Goal: Task Accomplishment & Management: Complete application form

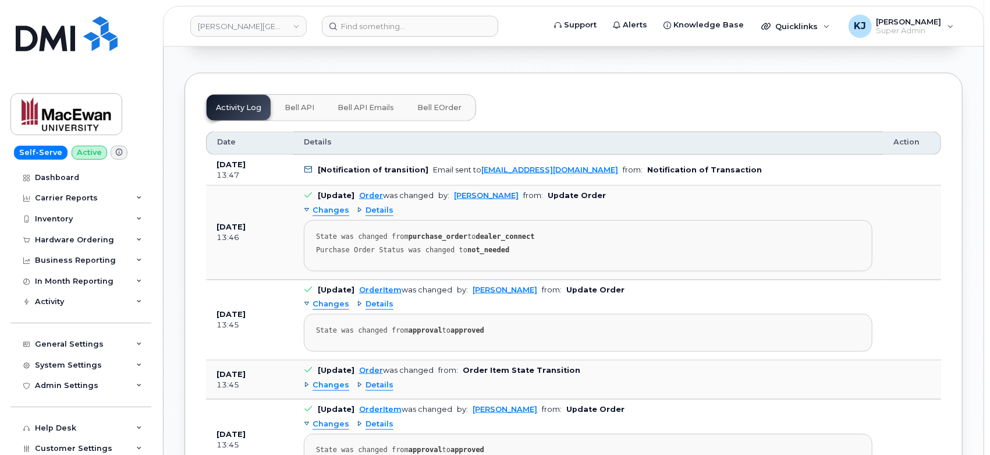
scroll to position [346, 0]
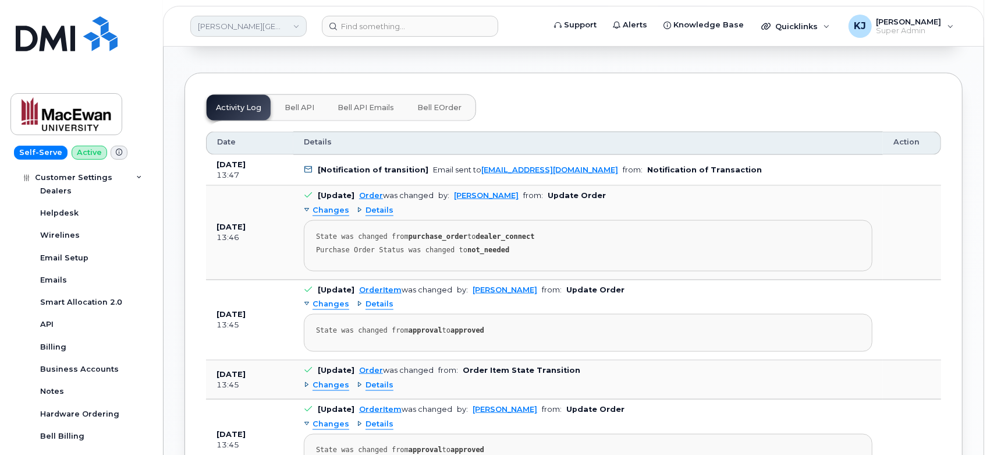
click at [263, 27] on link "Grant MacEwan University" at bounding box center [248, 26] width 116 height 21
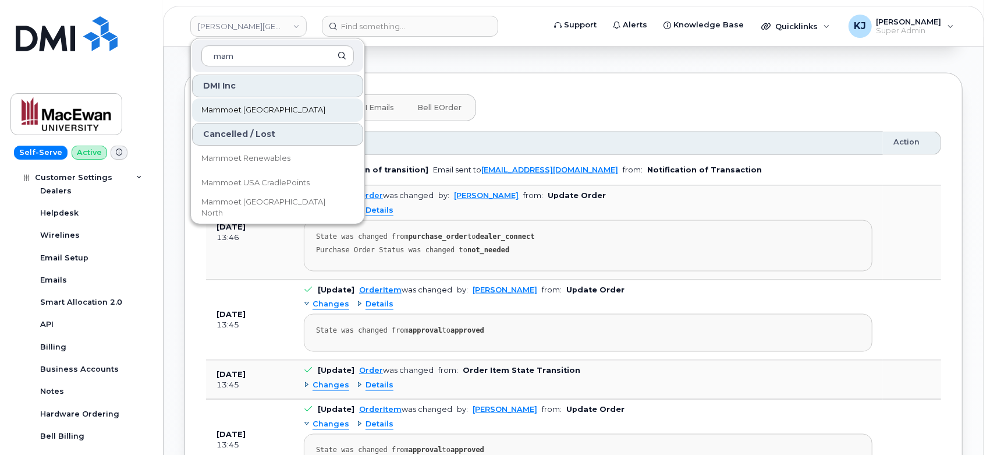
type input "mam"
click at [287, 114] on link "Mammoet [GEOGRAPHIC_DATA]" at bounding box center [277, 109] width 171 height 23
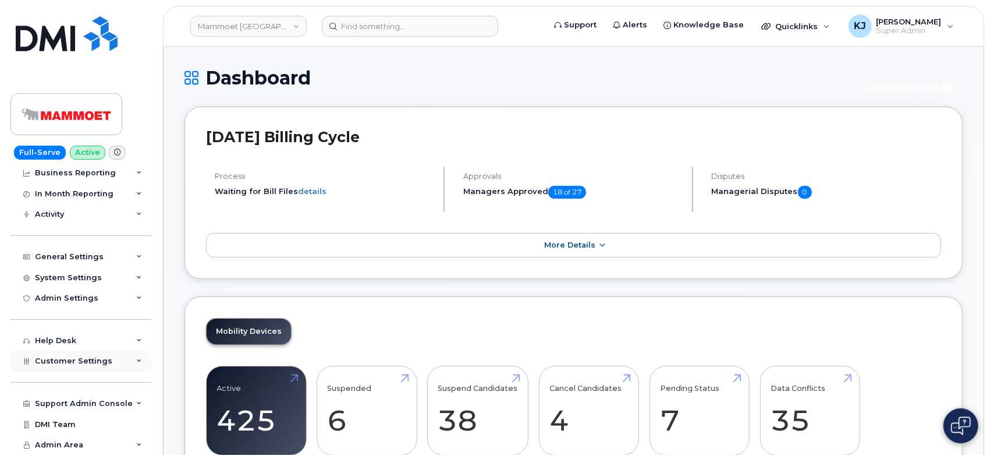
click at [86, 362] on span "Customer Settings" at bounding box center [73, 360] width 77 height 9
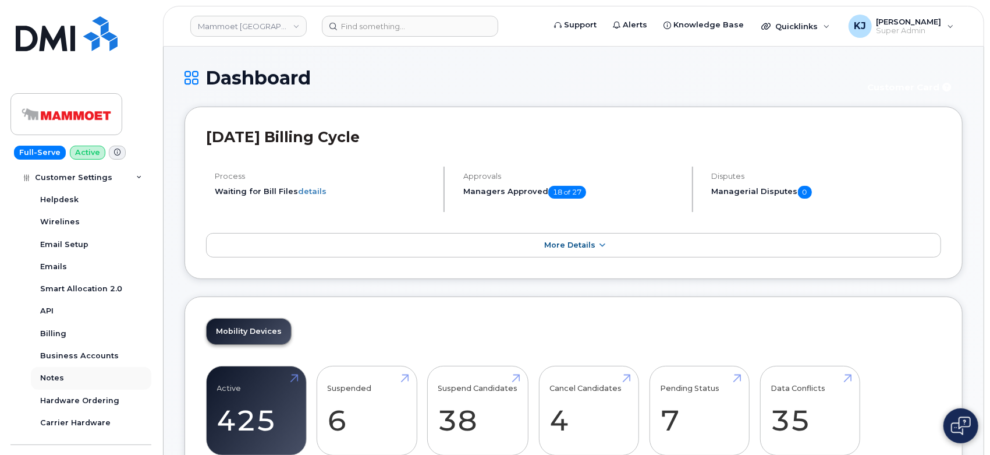
scroll to position [411, 0]
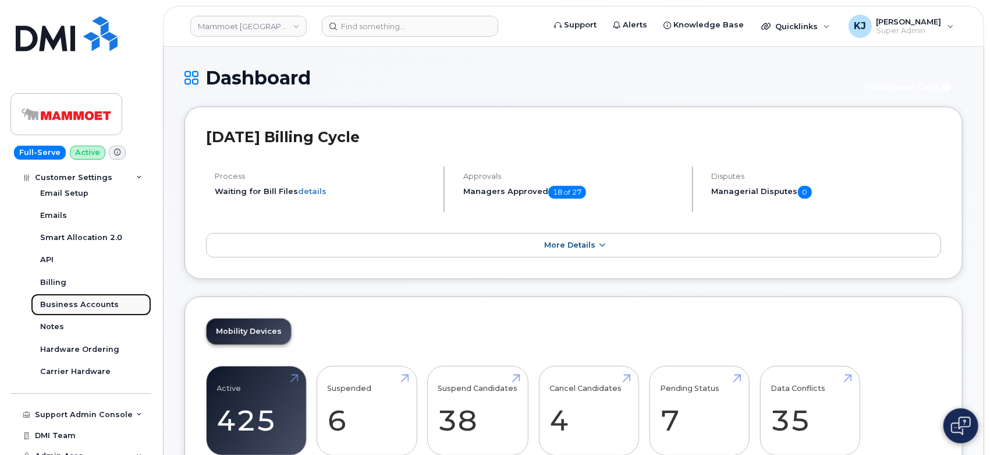
click at [88, 306] on div "Business Accounts" at bounding box center [79, 304] width 79 height 10
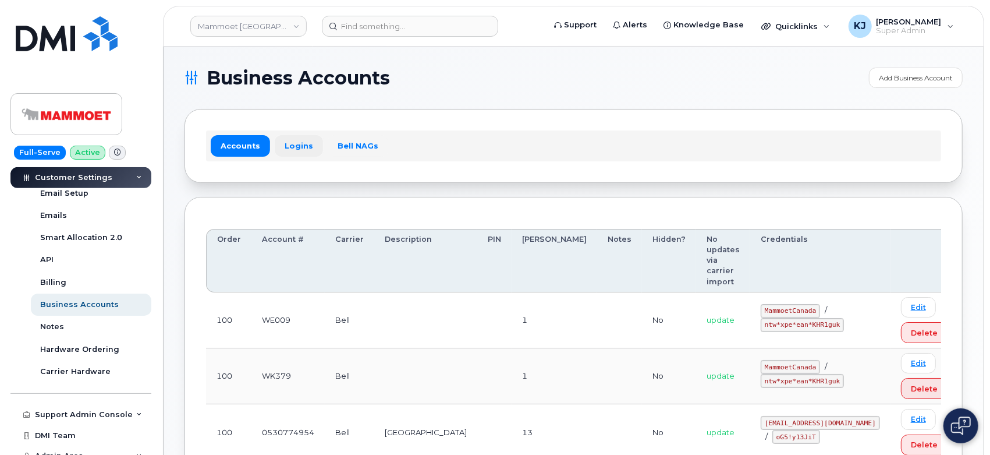
click at [284, 154] on link "Logins" at bounding box center [299, 145] width 48 height 21
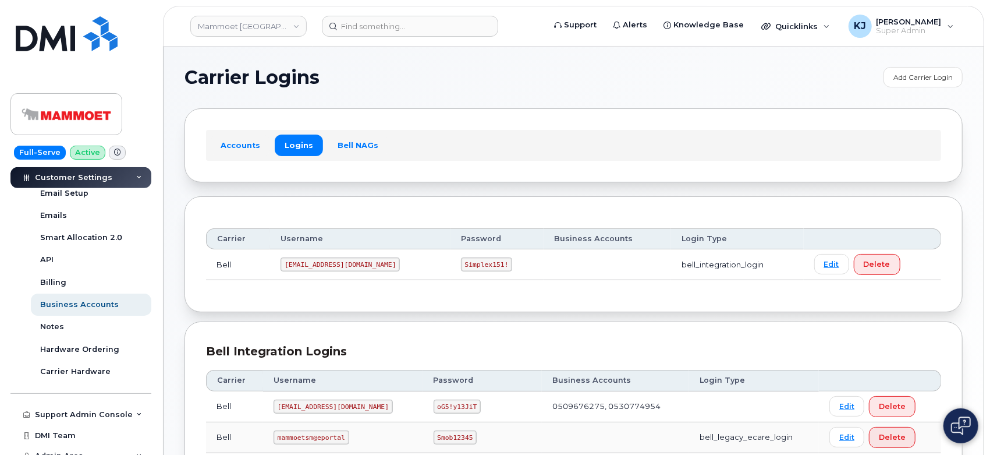
scroll to position [128, 0]
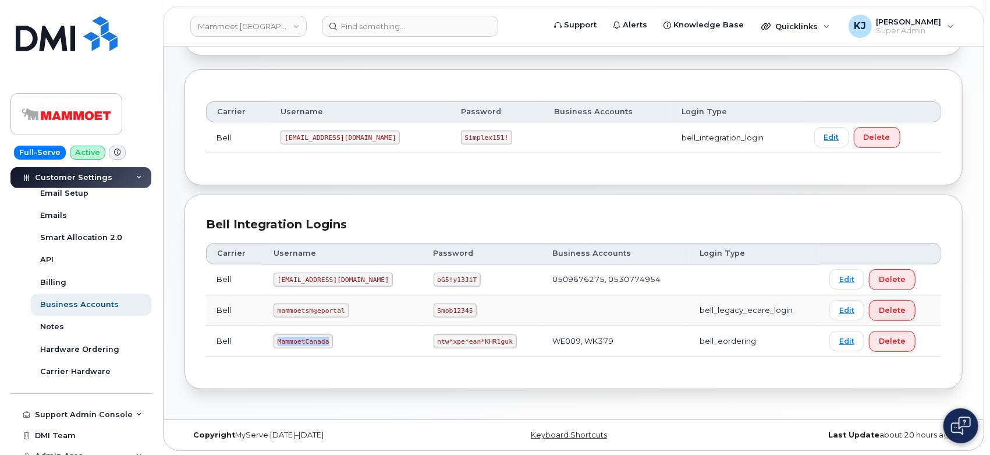
drag, startPoint x: 279, startPoint y: 338, endPoint x: 339, endPoint y: 339, distance: 59.4
click at [339, 339] on td "MammoetCanada" at bounding box center [343, 341] width 160 height 31
copy code "MammoetCanada"
drag, startPoint x: 395, startPoint y: 339, endPoint x: 466, endPoint y: 341, distance: 71.6
click at [466, 341] on code "ntw*xpe*ean*KHR1guk" at bounding box center [475, 341] width 83 height 14
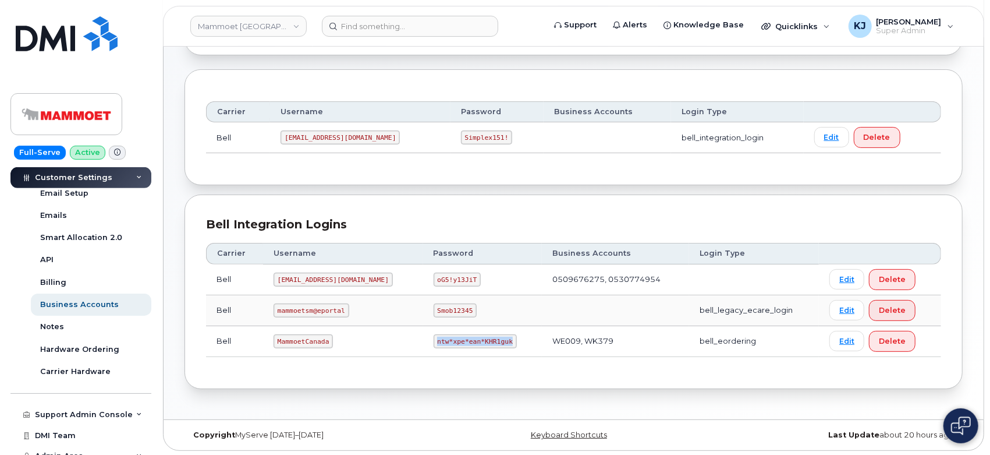
copy code "ntw*xpe*ean*KHR1guk"
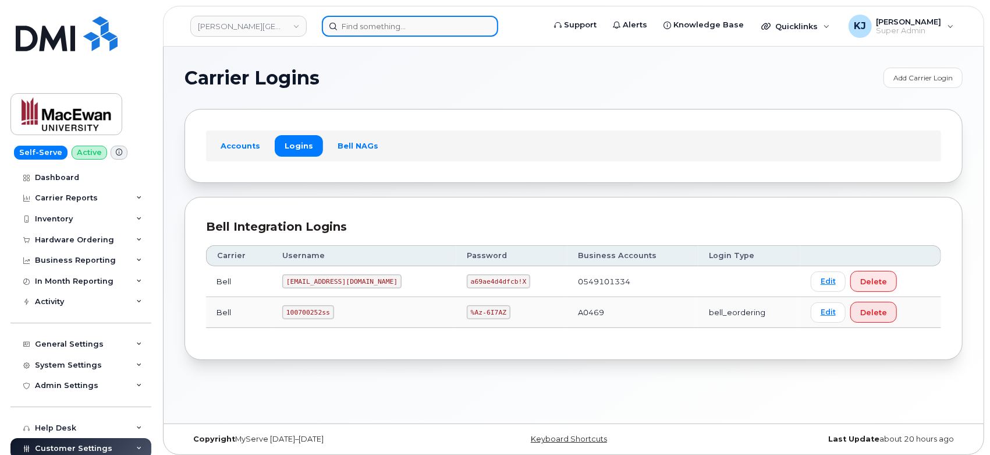
click at [399, 24] on input at bounding box center [410, 26] width 176 height 21
paste input "295557"
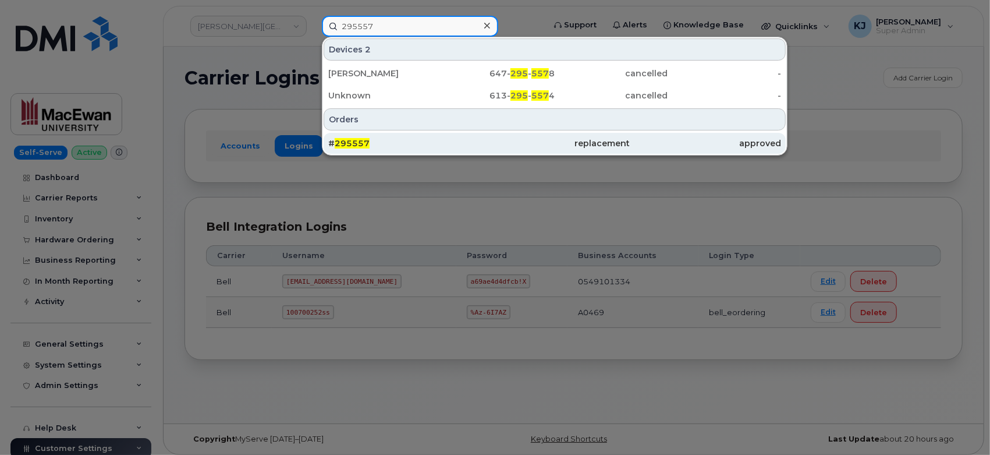
type input "295557"
click at [410, 141] on div "# 295557" at bounding box center [403, 143] width 151 height 12
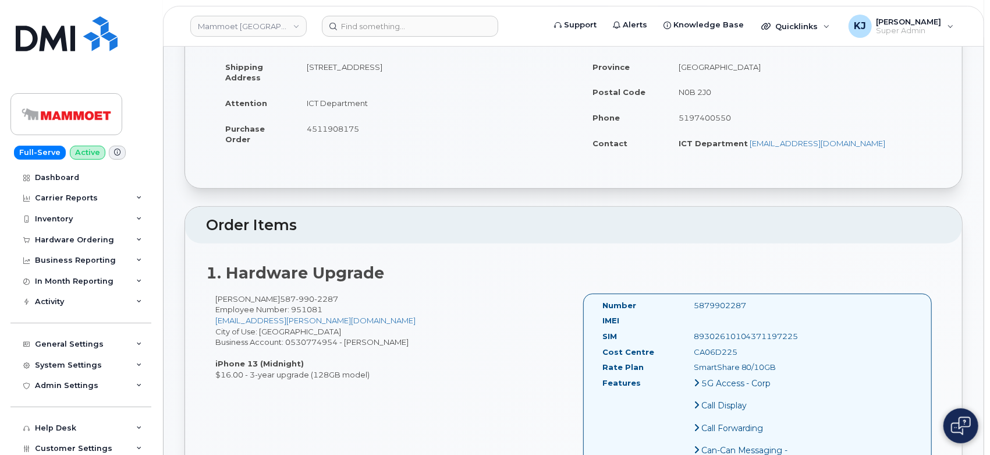
scroll to position [129, 0]
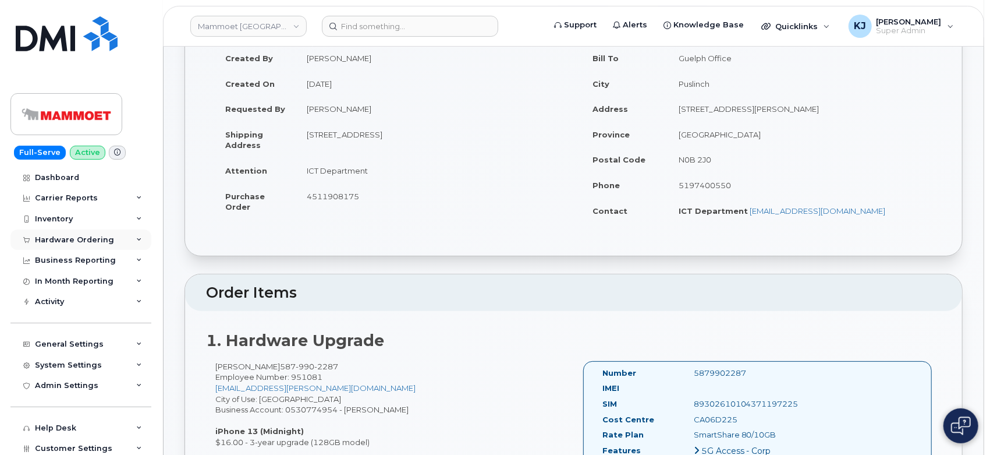
click at [42, 236] on div "Hardware Ordering" at bounding box center [74, 239] width 79 height 9
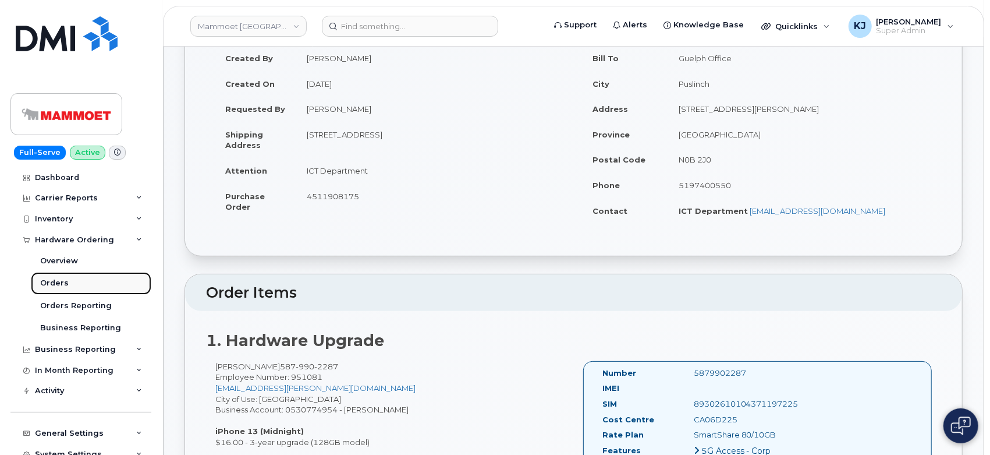
click at [68, 282] on link "Orders" at bounding box center [91, 283] width 121 height 22
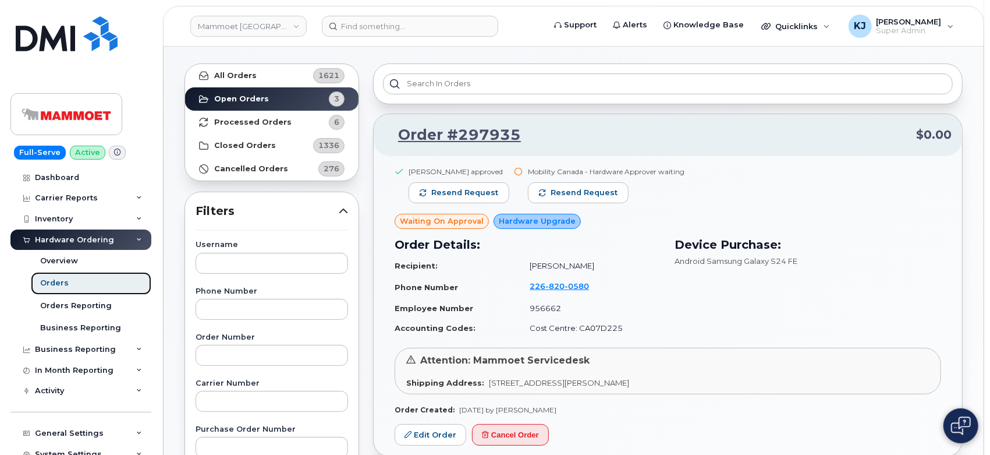
scroll to position [129, 0]
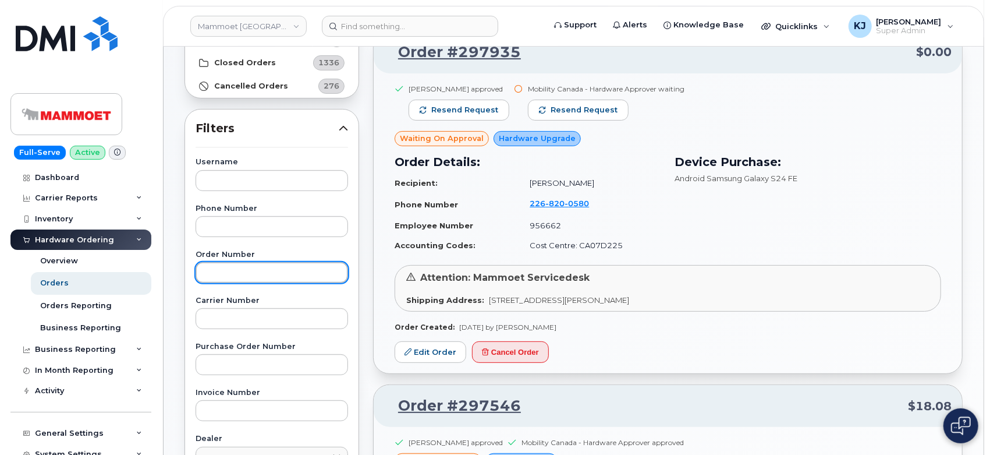
click at [245, 277] on input "text" at bounding box center [272, 272] width 153 height 21
paste input "295714"
type input "295714"
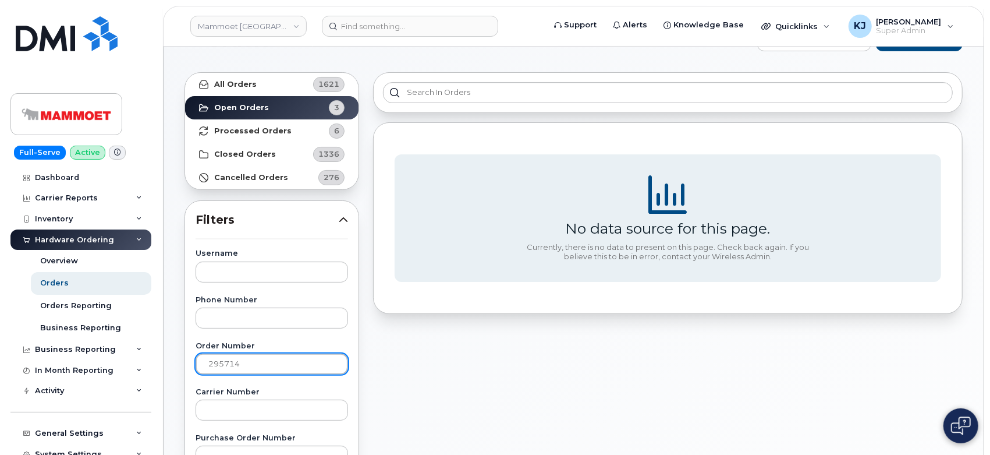
scroll to position [0, 0]
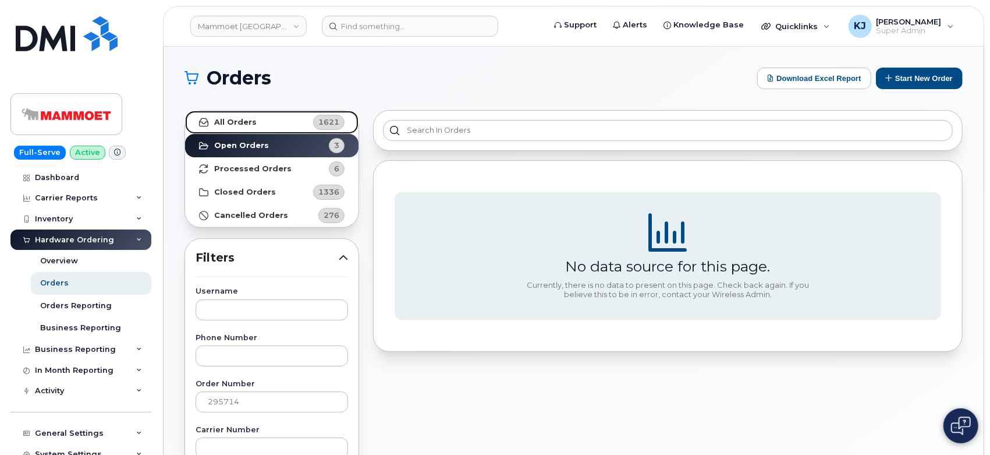
click at [264, 120] on link "All Orders 1621" at bounding box center [272, 122] width 174 height 23
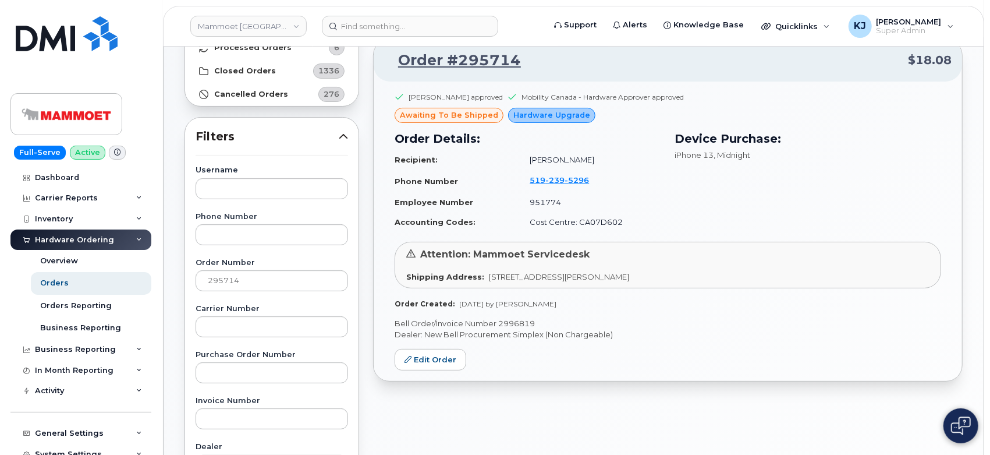
scroll to position [129, 0]
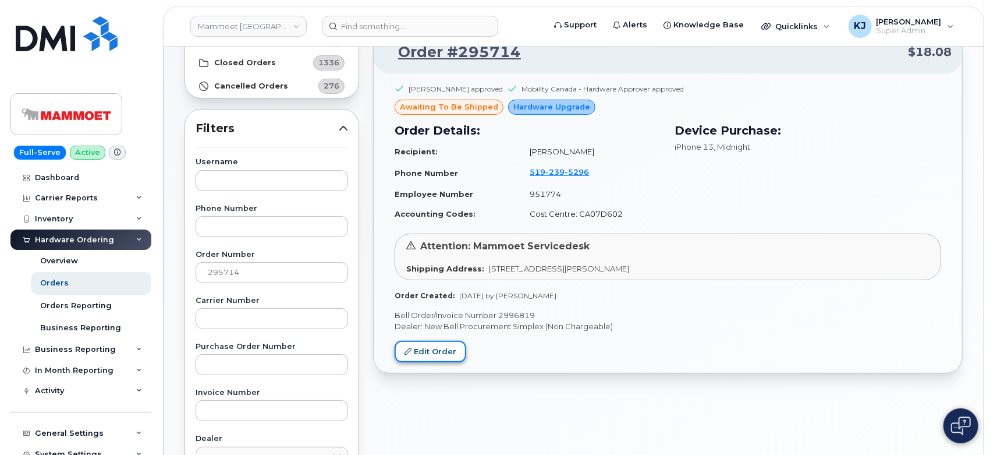
click at [441, 348] on link "Edit Order" at bounding box center [431, 352] width 72 height 22
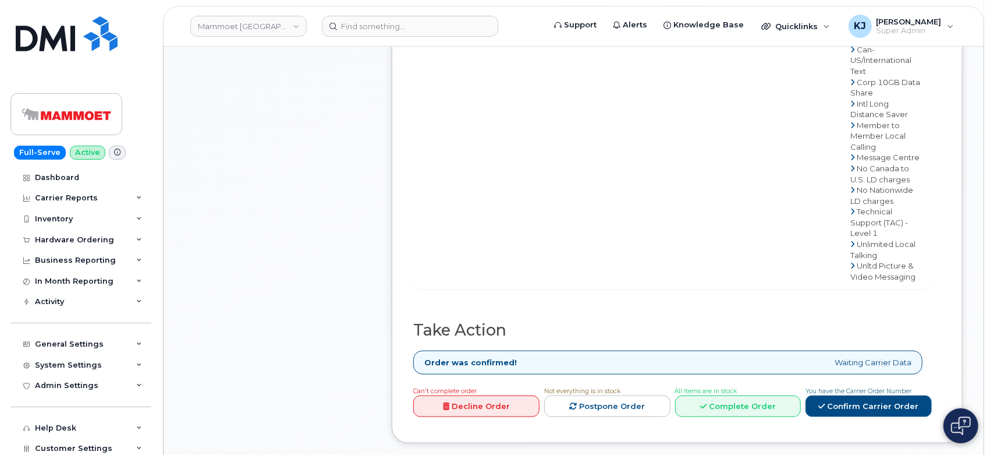
scroll to position [1035, 0]
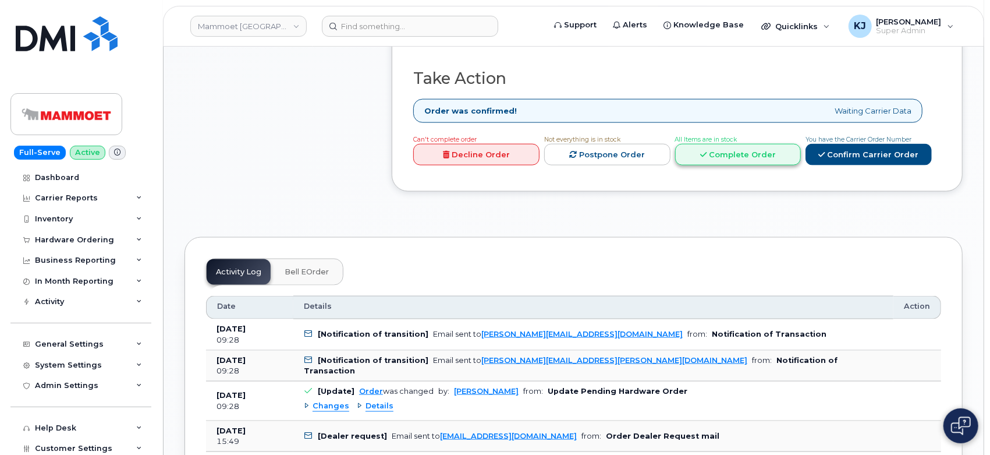
click at [732, 144] on link "Complete Order" at bounding box center [738, 155] width 126 height 22
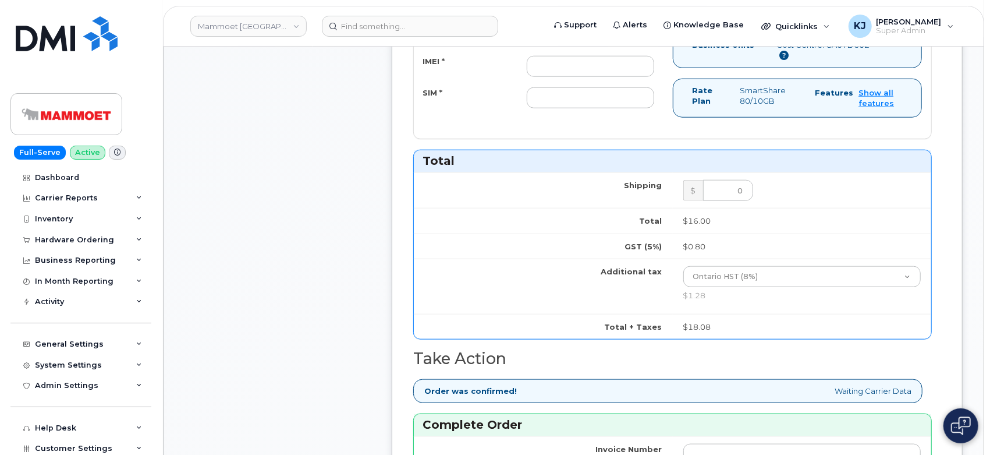
scroll to position [712, 0]
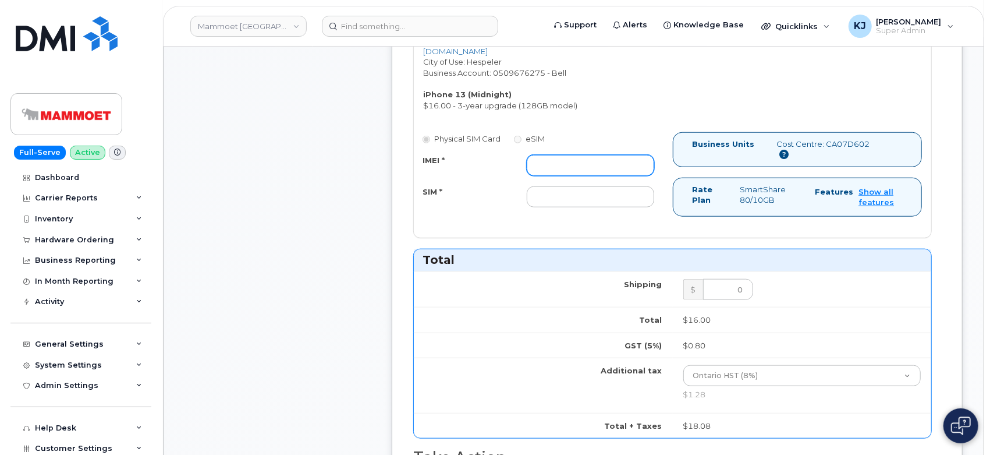
click at [590, 155] on input "IMEI *" at bounding box center [591, 165] width 128 height 21
paste input "358719246039187"
type input "358719246039187"
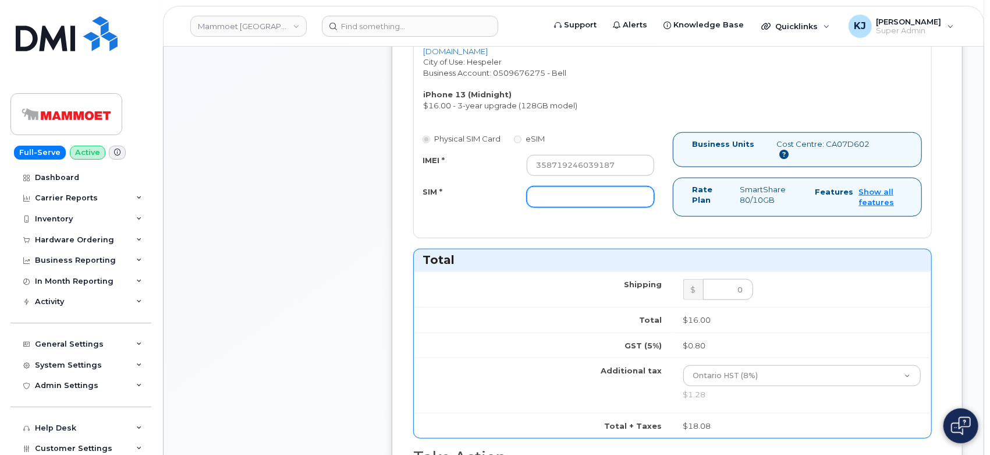
click at [567, 186] on input "SIM *" at bounding box center [591, 196] width 128 height 21
paste input "89302610207419366577"
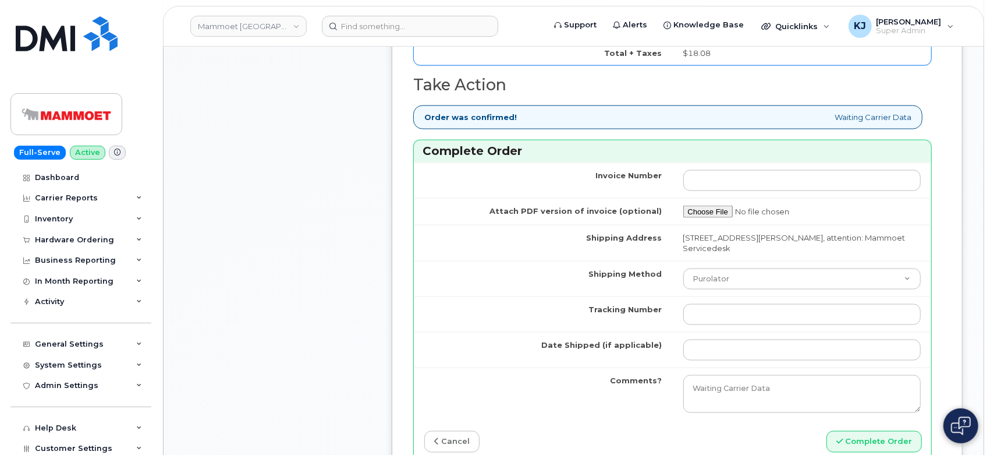
scroll to position [1099, 0]
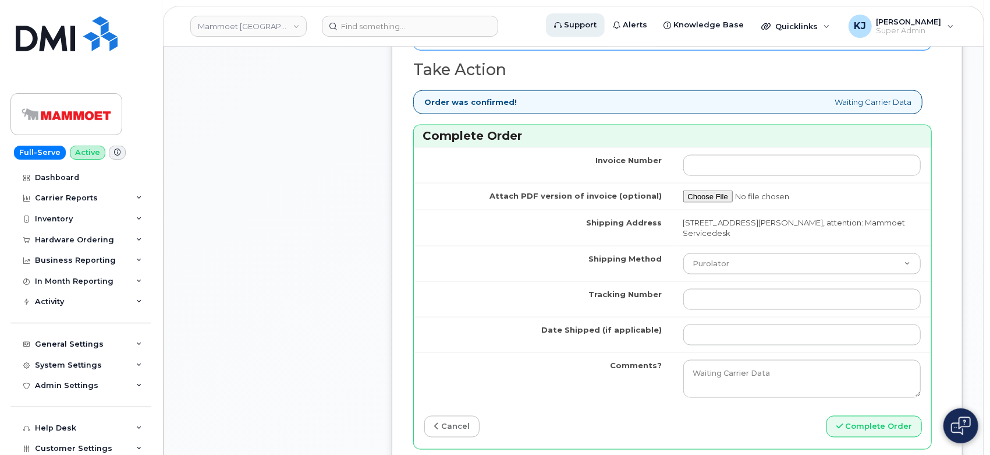
type input "89302610207419366577"
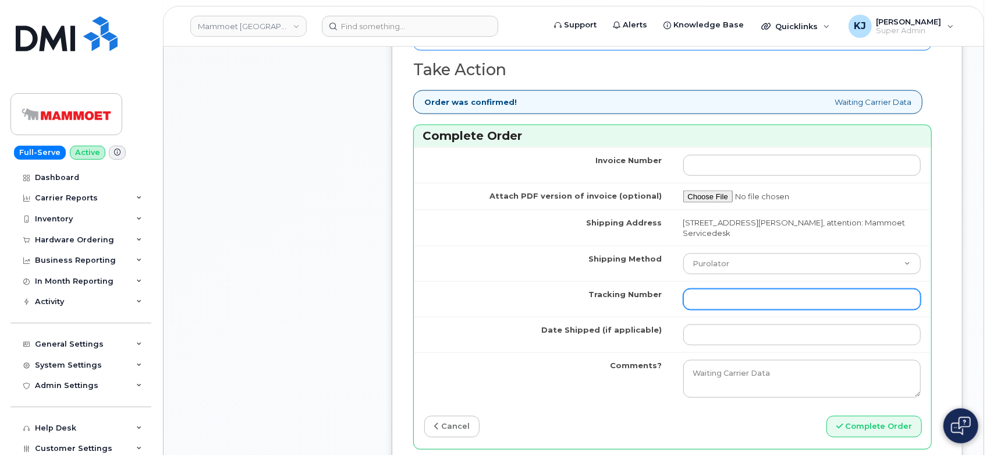
click at [712, 289] on input "Tracking Number" at bounding box center [803, 299] width 238 height 21
paste input "457221798848"
type input "457221798848"
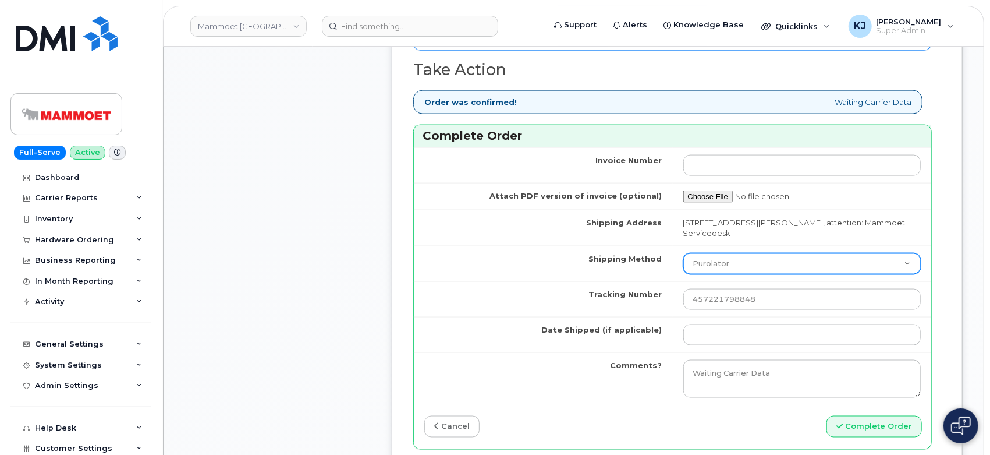
click at [719, 257] on select "Purolator UPS FedEx Canada Post Courier Other Drop Off Pick Up" at bounding box center [803, 263] width 238 height 21
select select "FedEx"
click at [684, 253] on select "Purolator UPS FedEx Canada Post Courier Other Drop Off Pick Up" at bounding box center [803, 263] width 238 height 21
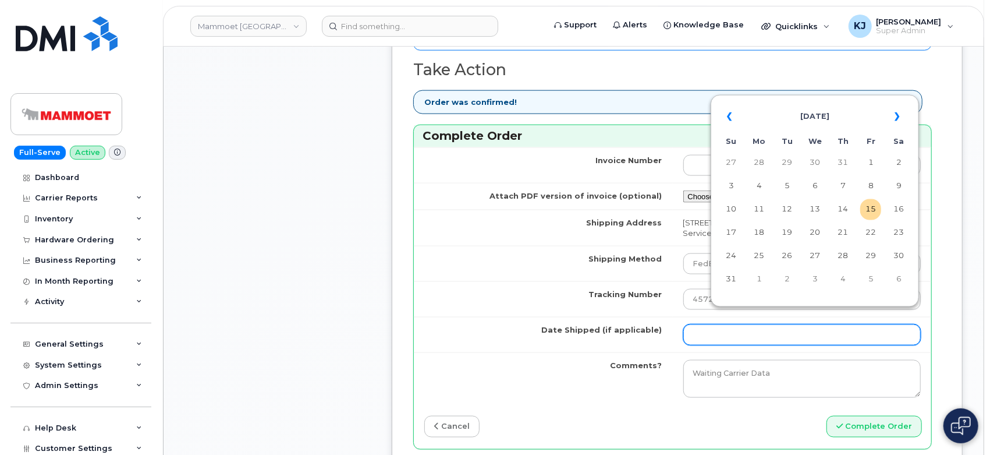
click at [708, 324] on input "Date Shipped (if applicable)" at bounding box center [803, 334] width 238 height 21
drag, startPoint x: 874, startPoint y: 236, endPoint x: 376, endPoint y: 231, distance: 497.9
click at [366, 236] on body "Mammoet Canada Support Alerts Knowledge Base Quicklinks Suspend / Cancel Device…" at bounding box center [495, 363] width 990 height 2925
click at [727, 114] on th "«" at bounding box center [731, 116] width 21 height 28
click at [785, 232] on td "22" at bounding box center [787, 232] width 21 height 21
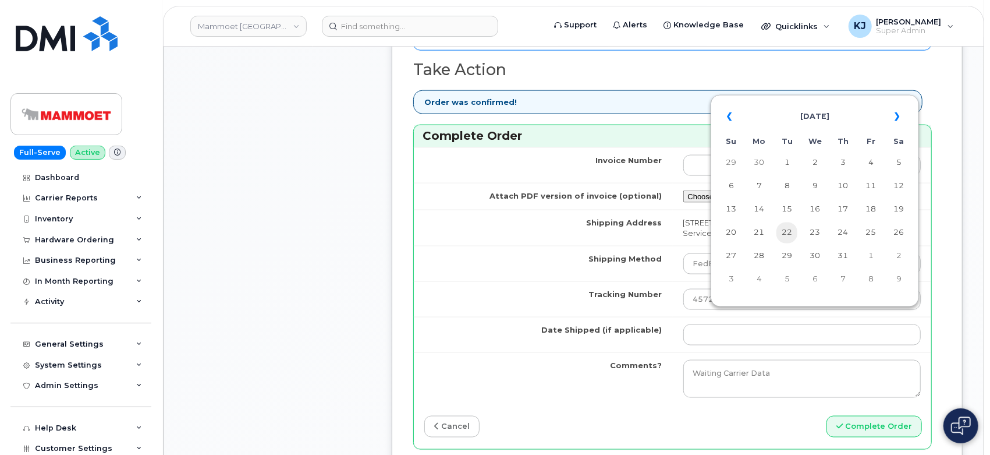
type input "2025-07-22"
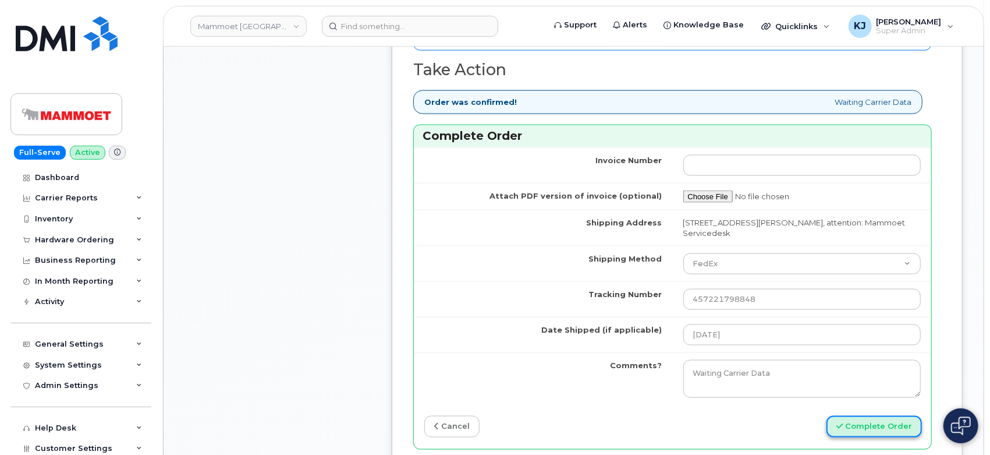
click at [868, 416] on button "Complete Order" at bounding box center [874, 427] width 95 height 22
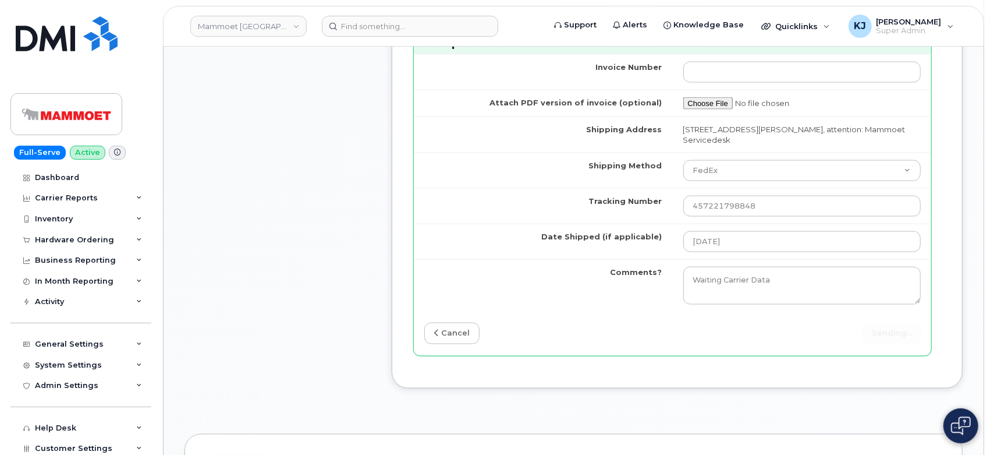
scroll to position [1294, 0]
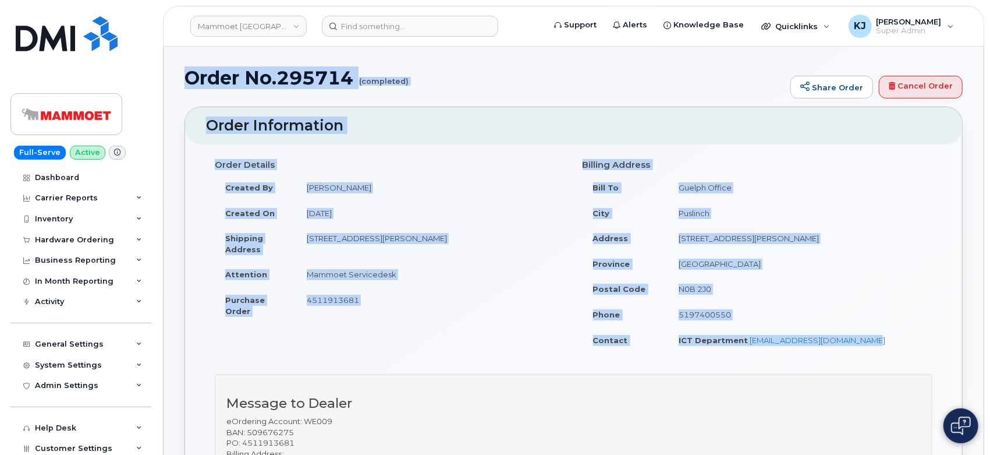
drag, startPoint x: 190, startPoint y: 79, endPoint x: 877, endPoint y: 349, distance: 738.3
copy div "Order No.295714 (completed) Share Order Cancel Order × Share This Order If you …"
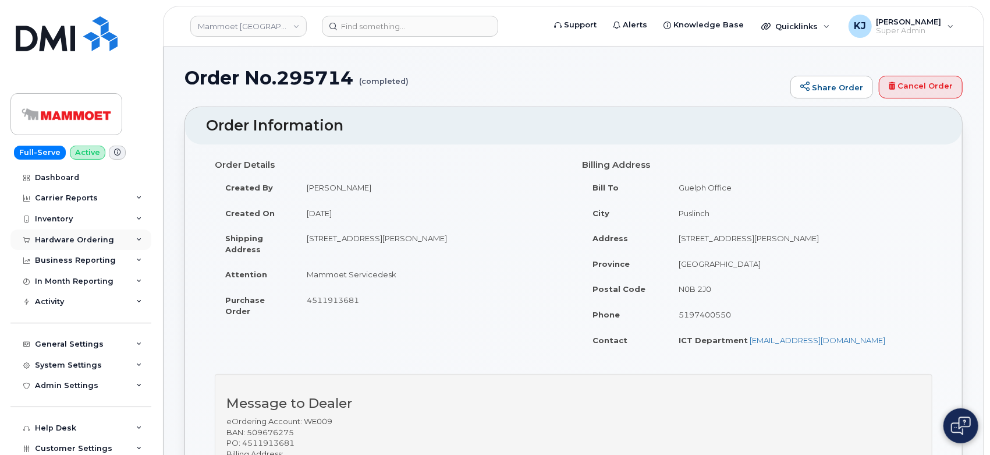
click at [102, 237] on div "Hardware Ordering" at bounding box center [74, 239] width 79 height 9
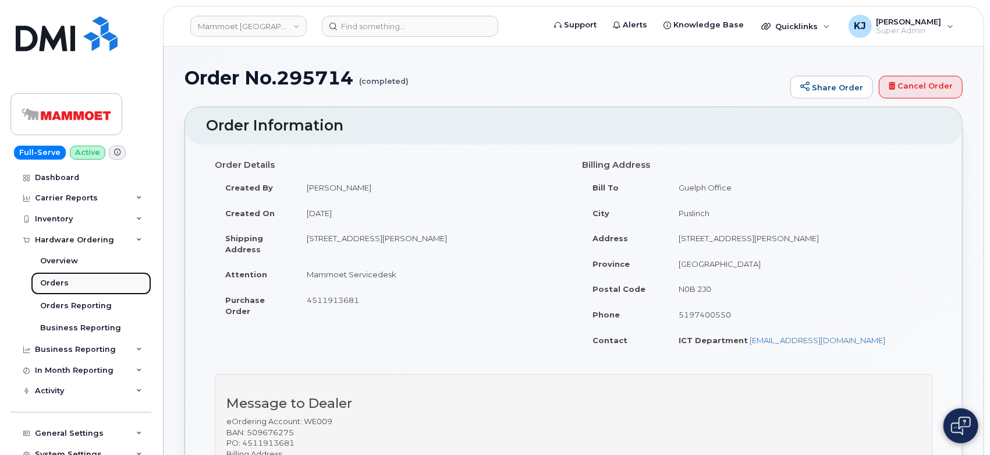
click at [55, 281] on div "Orders" at bounding box center [54, 283] width 29 height 10
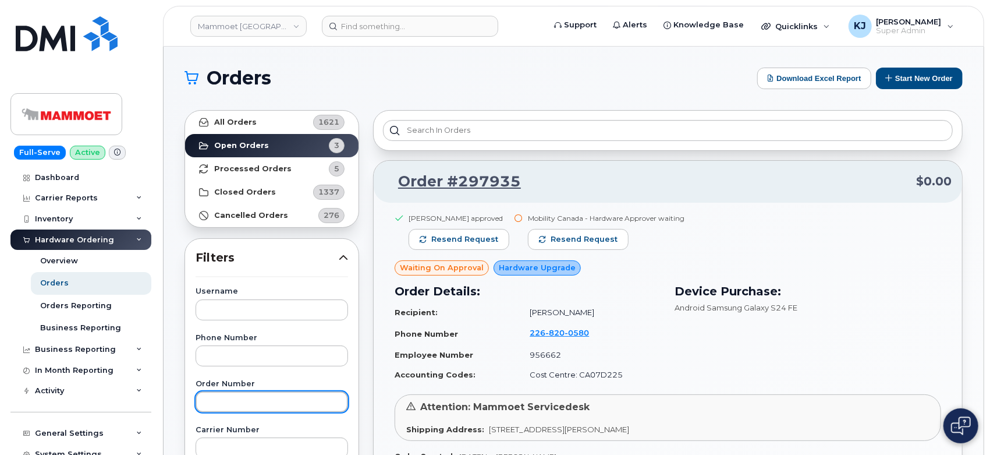
click at [267, 399] on input "text" at bounding box center [272, 401] width 153 height 21
paste input "296112"
click at [208, 401] on input "296112" at bounding box center [272, 401] width 153 height 21
type input "296112"
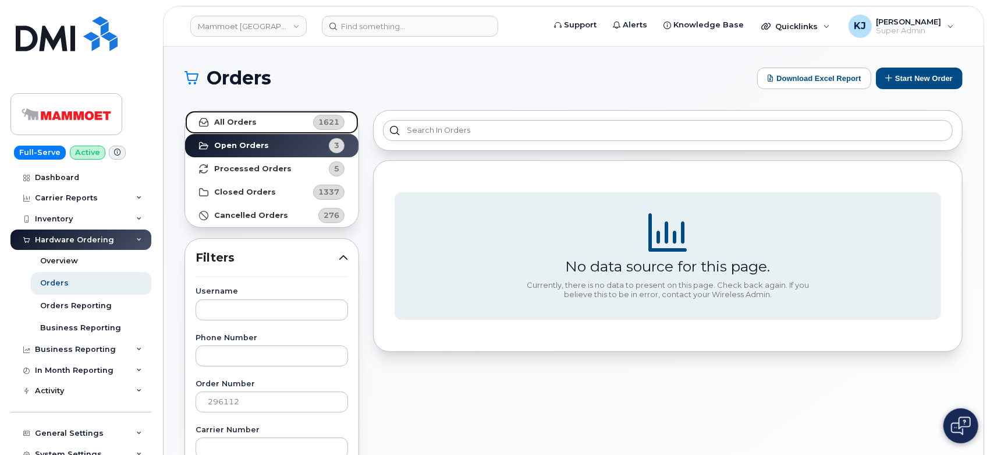
click at [237, 116] on link "All Orders 1621" at bounding box center [272, 122] width 174 height 23
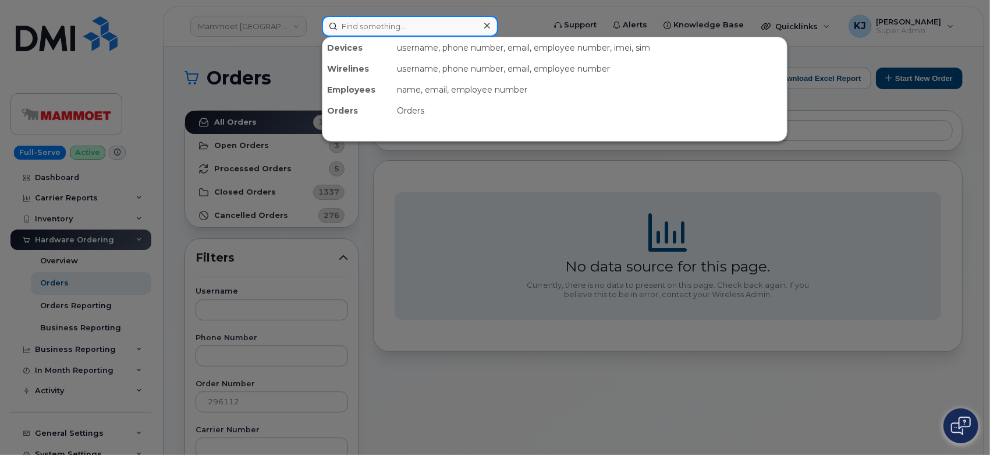
click at [360, 26] on input at bounding box center [410, 26] width 176 height 21
paste input "296112"
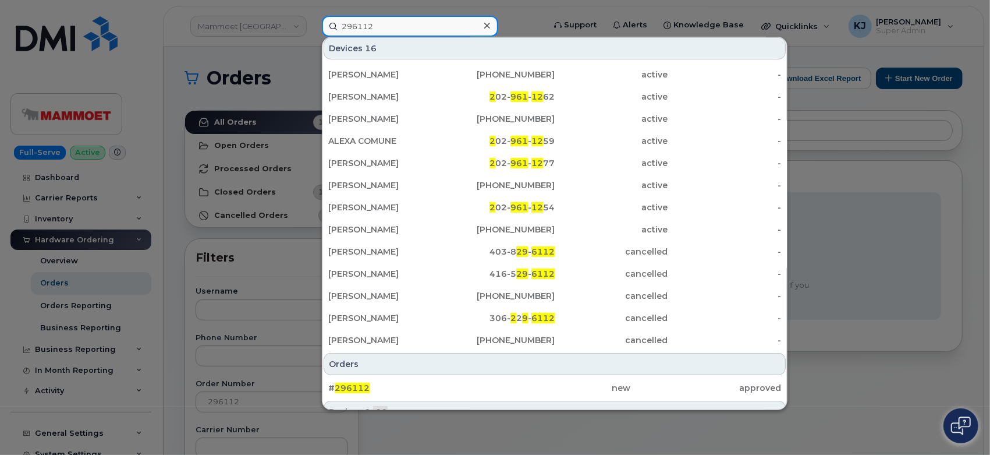
scroll to position [124, 0]
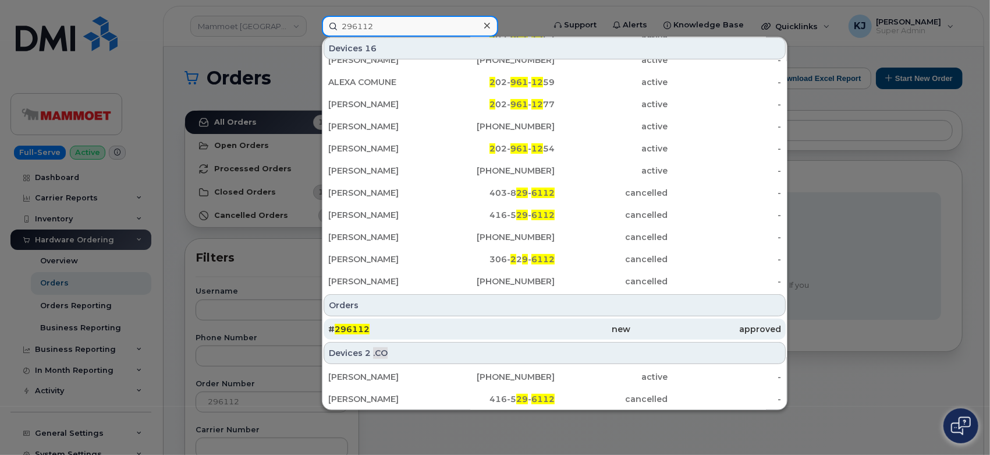
type input "296112"
click at [489, 332] on div "new" at bounding box center [554, 329] width 151 height 12
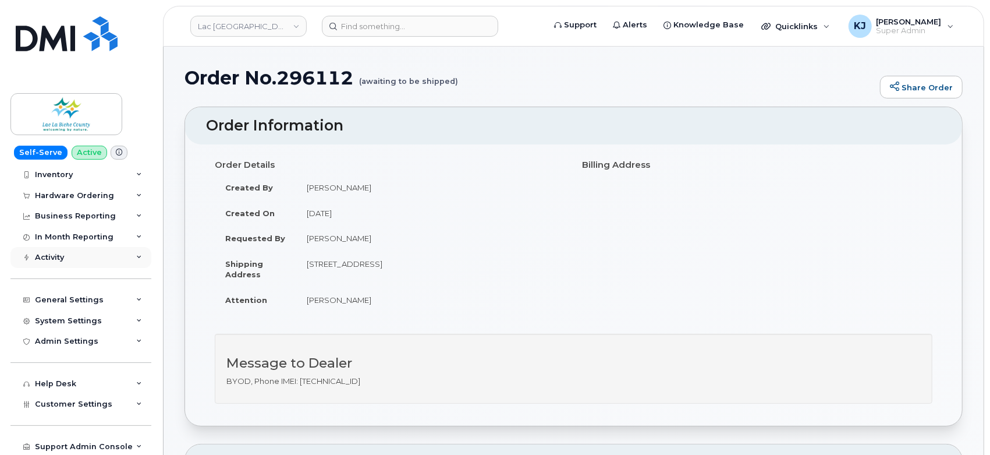
scroll to position [87, 0]
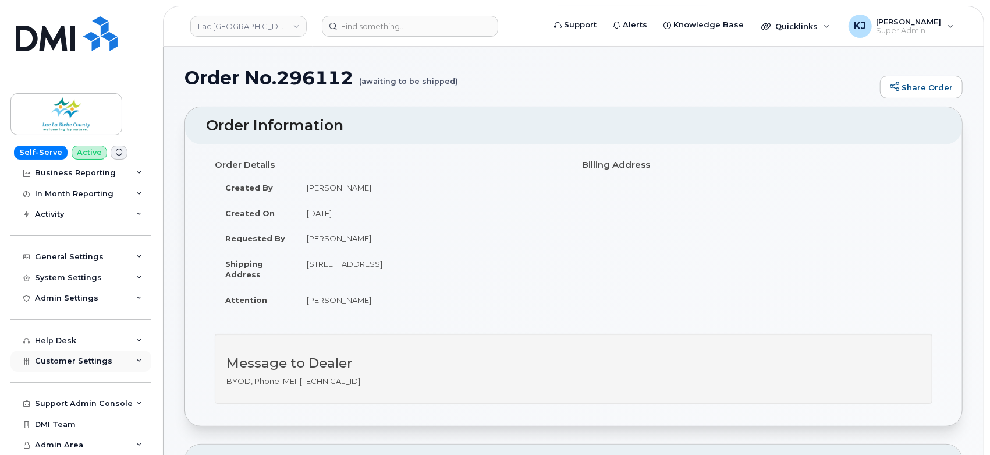
drag, startPoint x: 119, startPoint y: 364, endPoint x: 122, endPoint y: 354, distance: 10.3
click at [120, 364] on div "Customer Settings" at bounding box center [80, 361] width 141 height 21
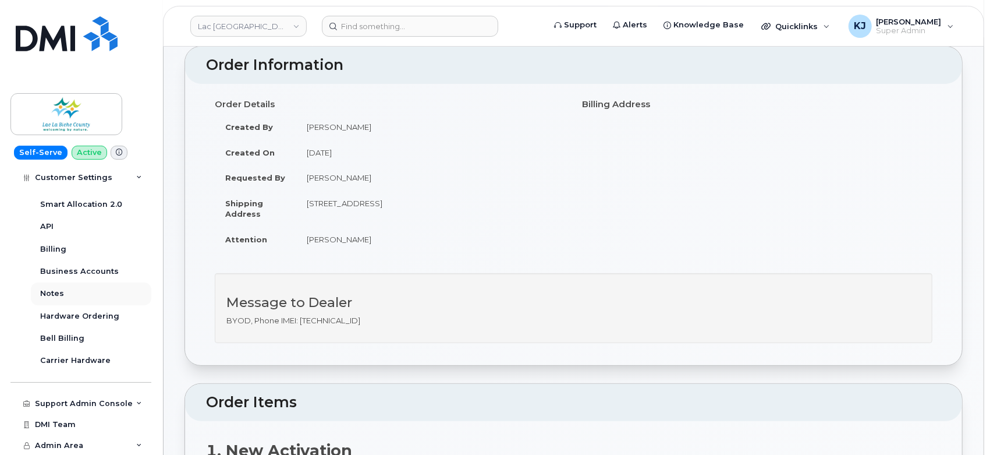
scroll to position [129, 0]
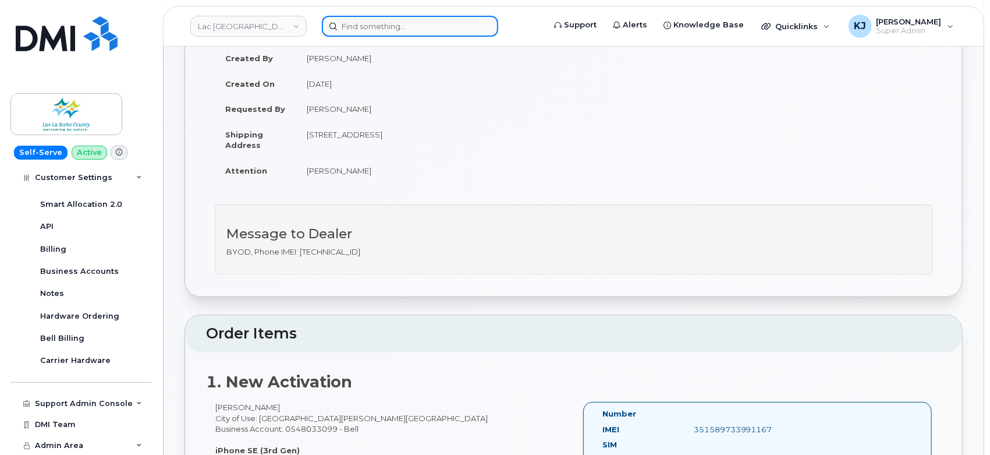
click at [396, 33] on input at bounding box center [410, 26] width 176 height 21
paste input "7804041290"
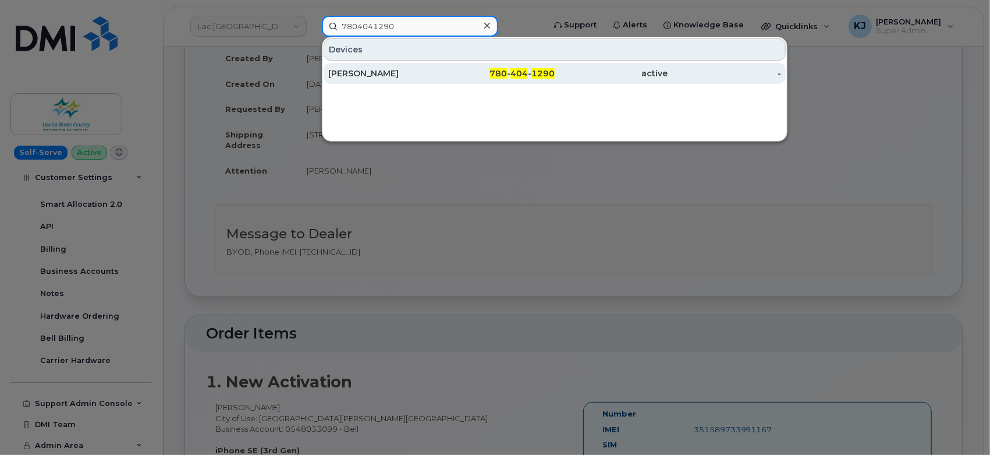
type input "7804041290"
click at [431, 78] on div "[PERSON_NAME]" at bounding box center [385, 74] width 114 height 12
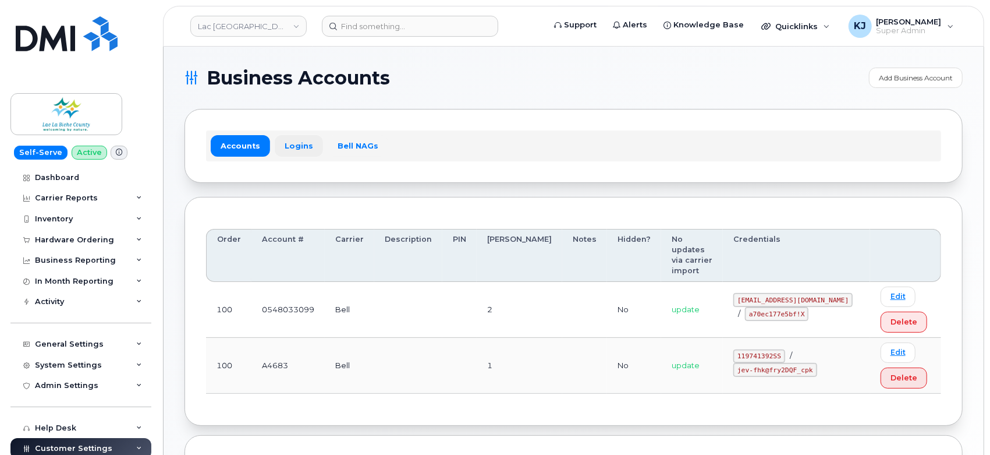
click at [293, 144] on link "Logins" at bounding box center [299, 145] width 48 height 21
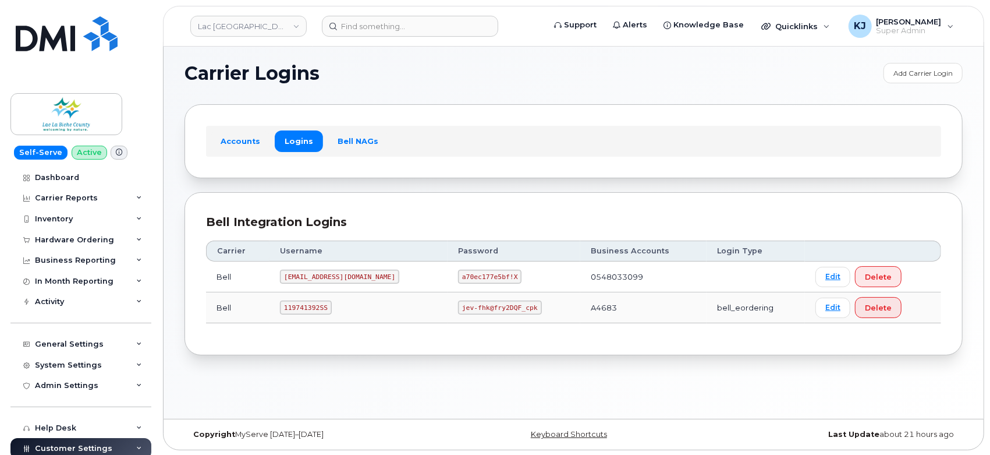
scroll to position [5, 0]
drag, startPoint x: 289, startPoint y: 305, endPoint x: 330, endPoint y: 309, distance: 41.0
click at [330, 309] on code "119741392SS" at bounding box center [306, 307] width 52 height 14
copy code "119741392SS"
drag, startPoint x: 412, startPoint y: 308, endPoint x: 480, endPoint y: 309, distance: 68.1
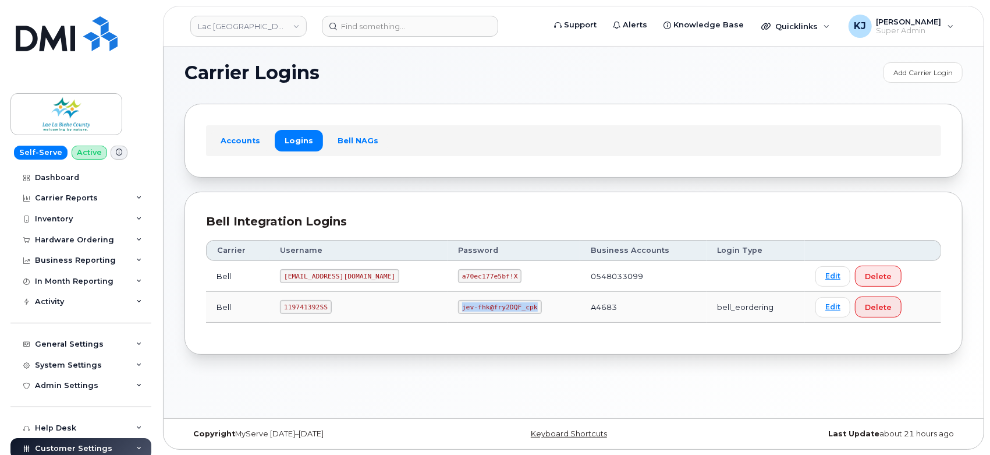
click at [480, 309] on code "jev-fhk@fry2DQF_cpk" at bounding box center [499, 307] width 83 height 14
copy code "jev-fhk@fry2DQF_cpk"
click at [367, 29] on input at bounding box center [410, 26] width 176 height 21
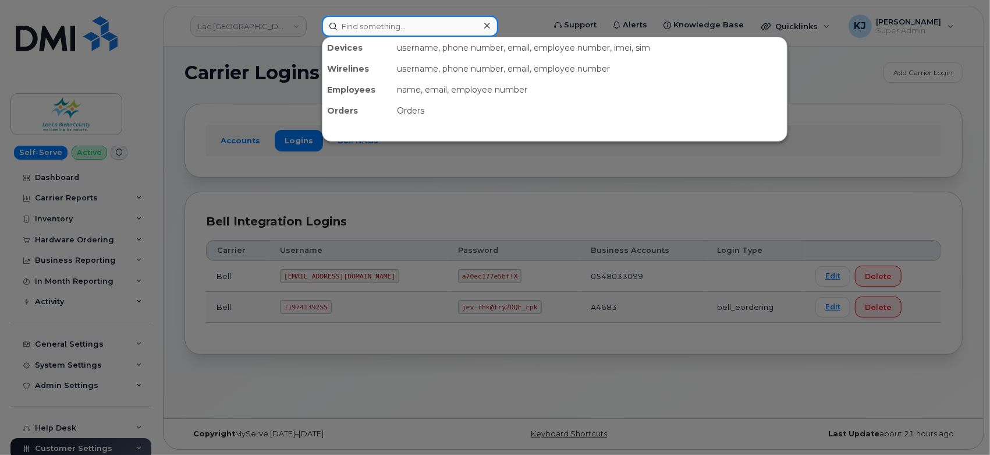
paste input "296112"
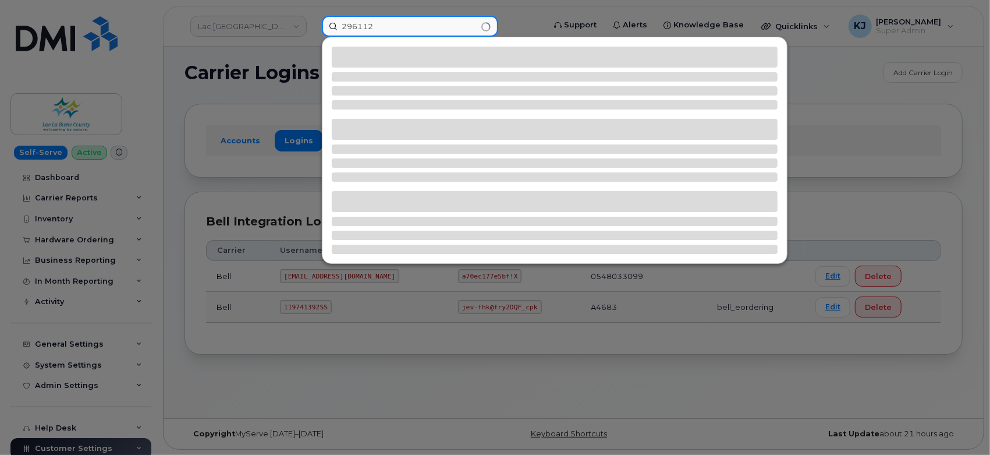
type input "296112"
click at [176, 104] on div at bounding box center [495, 227] width 990 height 455
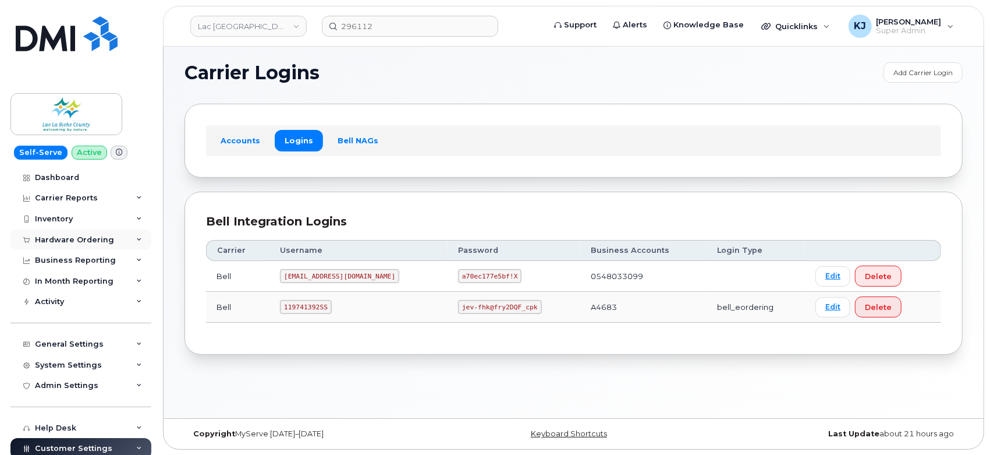
click at [91, 237] on div "Hardware Ordering" at bounding box center [74, 239] width 79 height 9
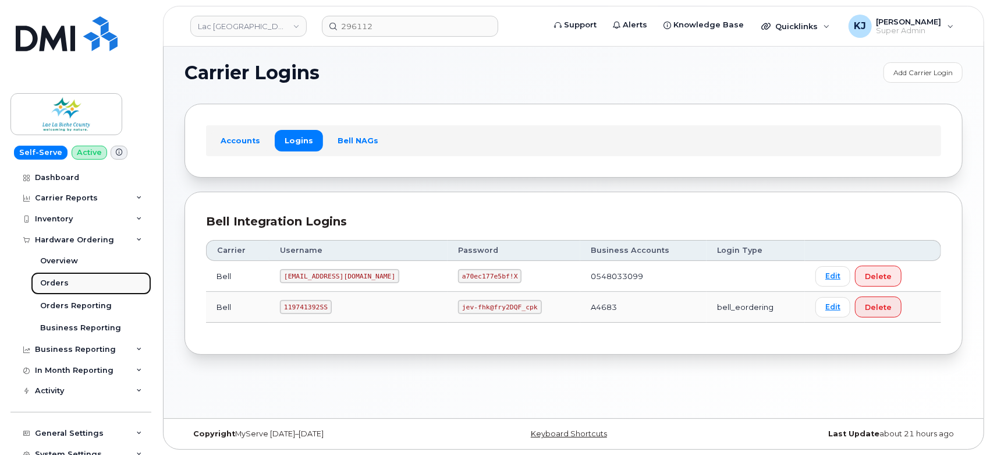
click at [61, 282] on div "Orders" at bounding box center [54, 283] width 29 height 10
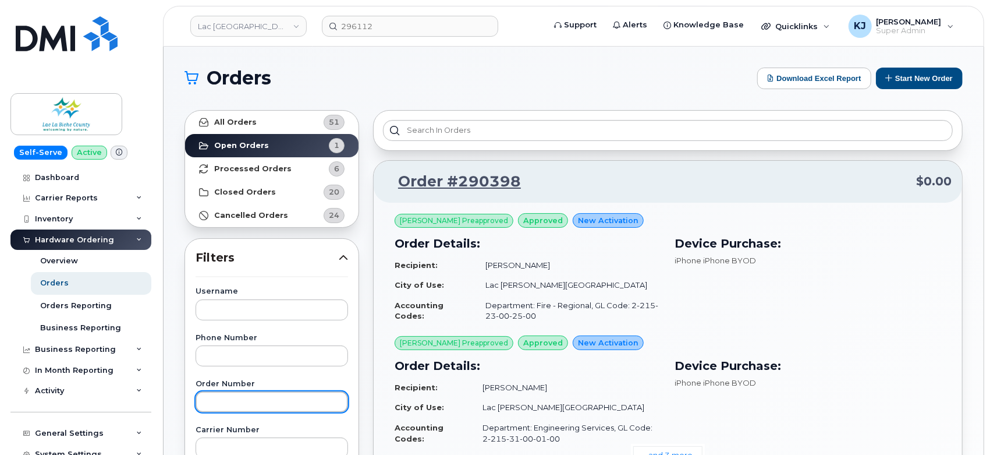
click at [226, 401] on input "text" at bounding box center [272, 401] width 153 height 21
paste input "296112"
type input "296112"
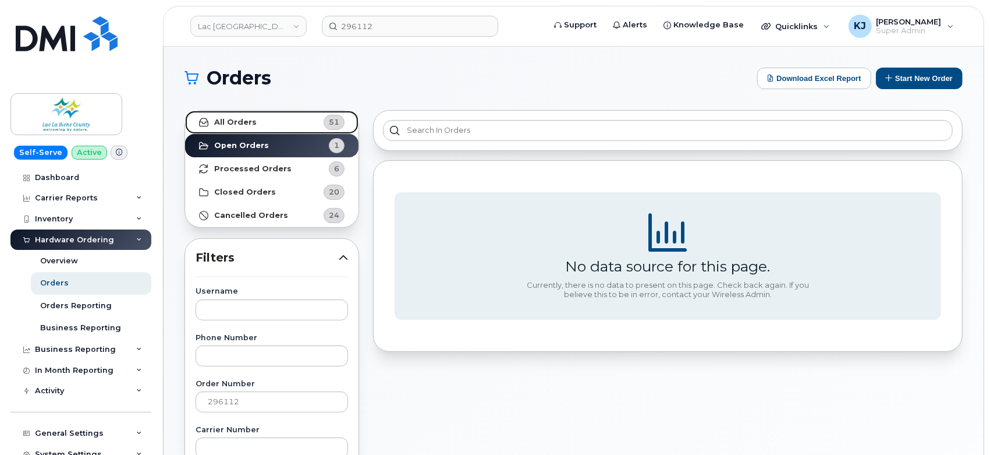
click at [288, 126] on link "All Orders 51" at bounding box center [272, 122] width 174 height 23
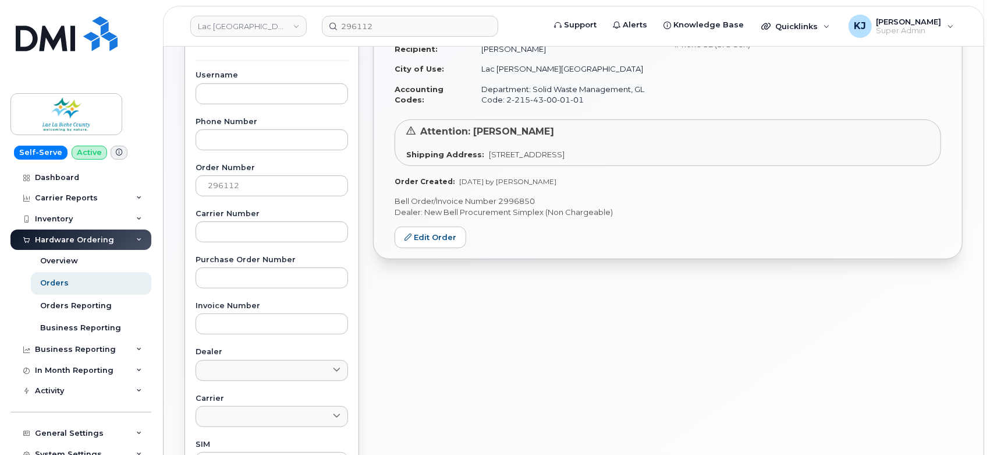
scroll to position [129, 0]
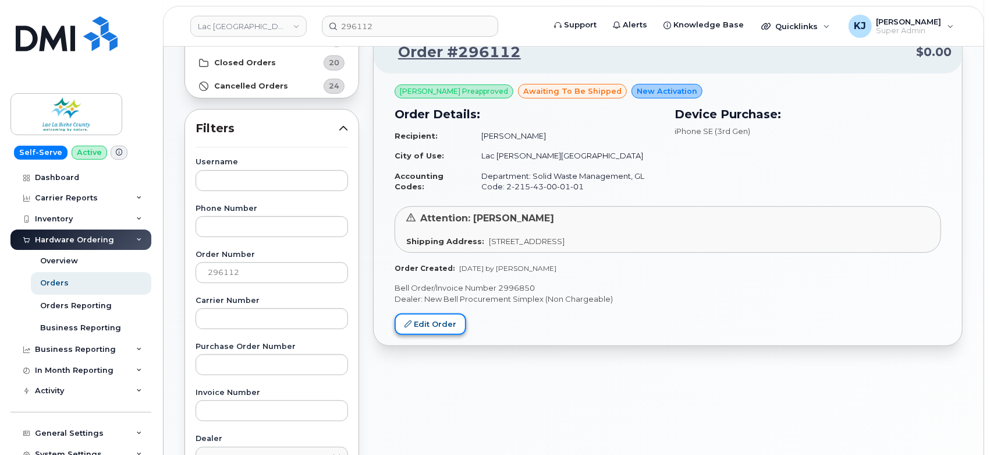
click at [433, 320] on link "Edit Order" at bounding box center [431, 324] width 72 height 22
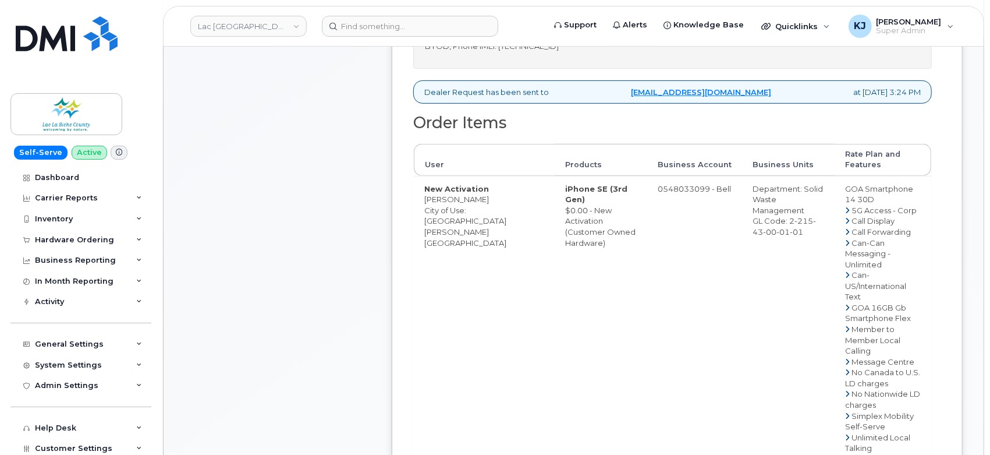
scroll to position [582, 0]
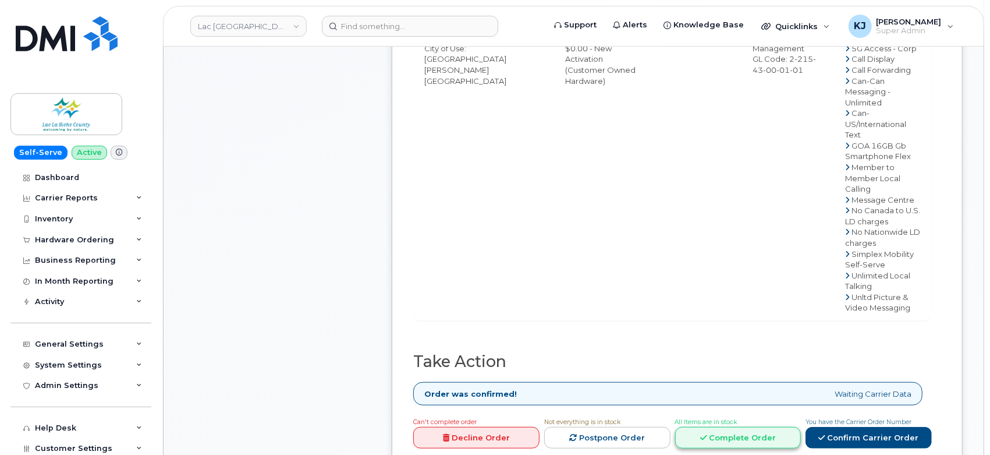
click at [749, 427] on link "Complete Order" at bounding box center [738, 438] width 126 height 22
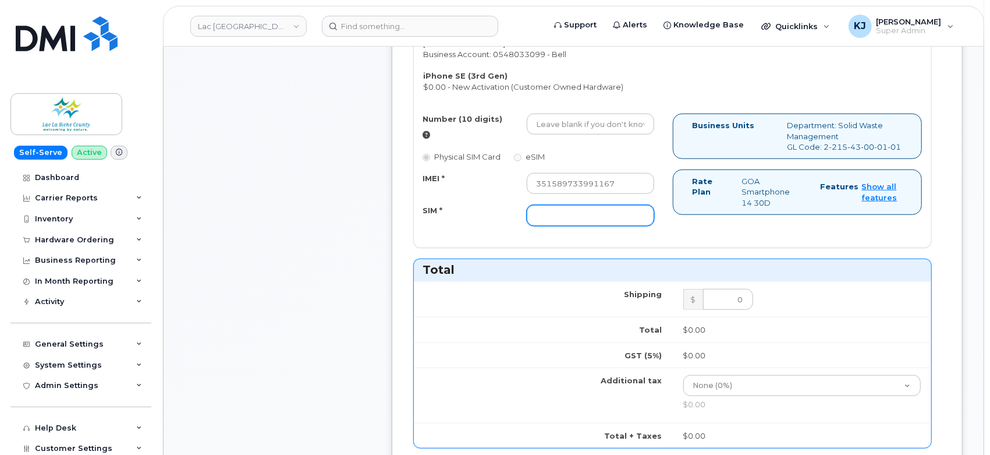
click at [565, 205] on input "SIM *" at bounding box center [591, 215] width 128 height 21
paste input "89302610207725331158"
type input "89302610207725331158"
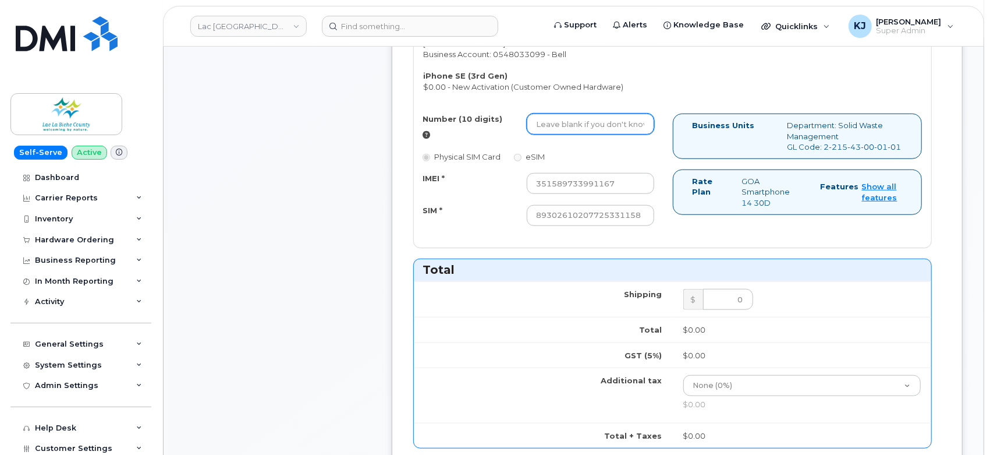
click at [564, 114] on input "Number (10 digits)" at bounding box center [591, 124] width 128 height 21
paste input "7804041290"
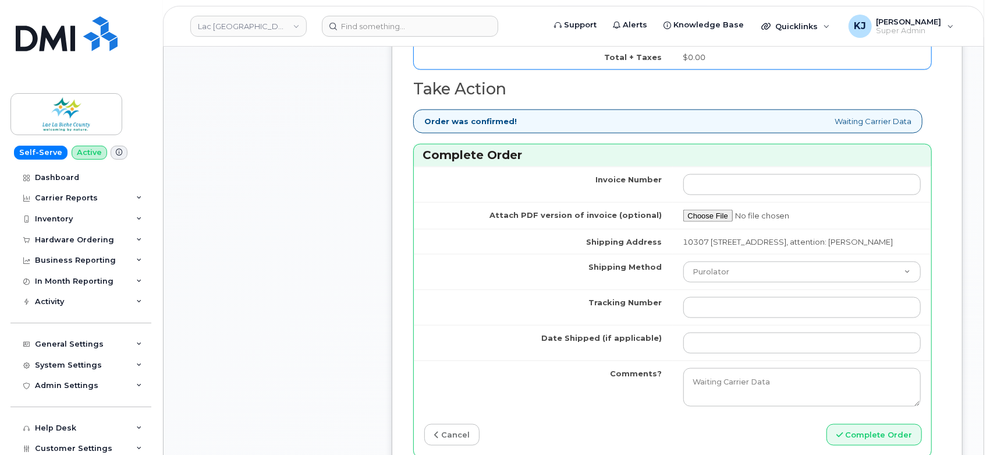
scroll to position [1035, 0]
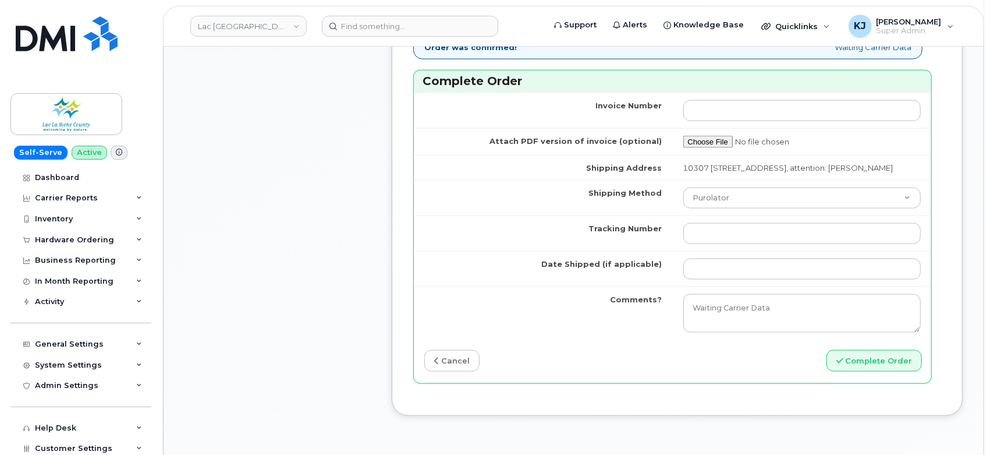
type input "7804041290"
click at [713, 223] on input "Tracking Number" at bounding box center [803, 233] width 238 height 21
paste input "457221798973"
drag, startPoint x: 710, startPoint y: 222, endPoint x: 536, endPoint y: 228, distance: 173.6
click at [536, 228] on tr "Tracking Number 457221798973" at bounding box center [673, 233] width 518 height 36
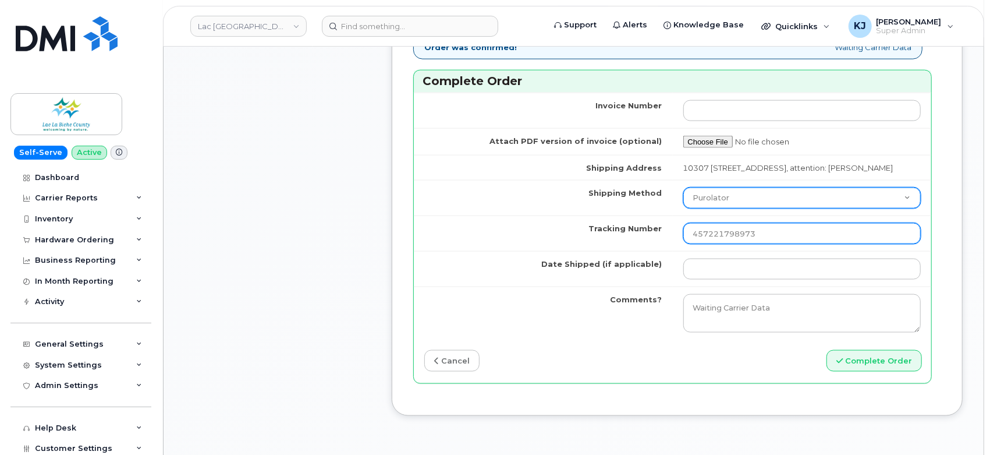
type input "457221798973"
click at [736, 187] on select "Purolator UPS FedEx Canada Post Courier Other Drop Off Pick Up" at bounding box center [803, 197] width 238 height 21
select select "FedEx"
click at [684, 187] on select "Purolator UPS FedEx Canada Post Courier Other Drop Off Pick Up" at bounding box center [803, 197] width 238 height 21
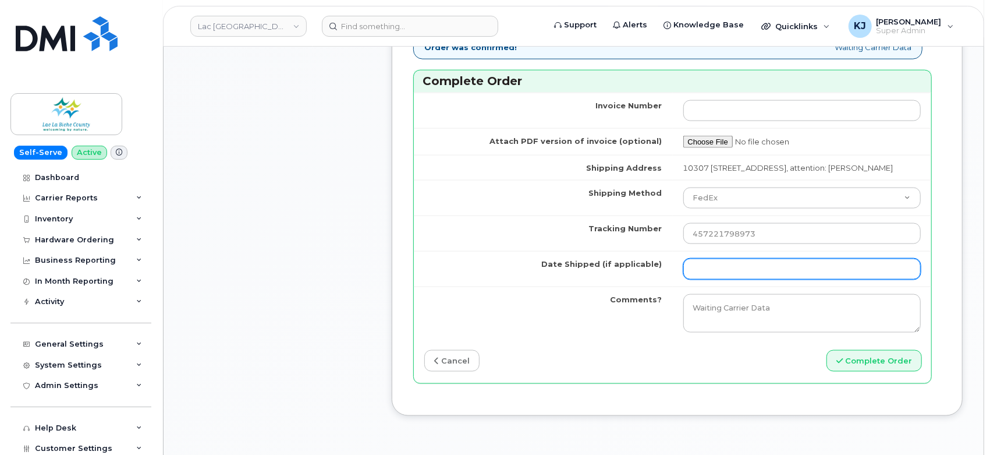
click at [696, 263] on input "Date Shipped (if applicable)" at bounding box center [803, 269] width 238 height 21
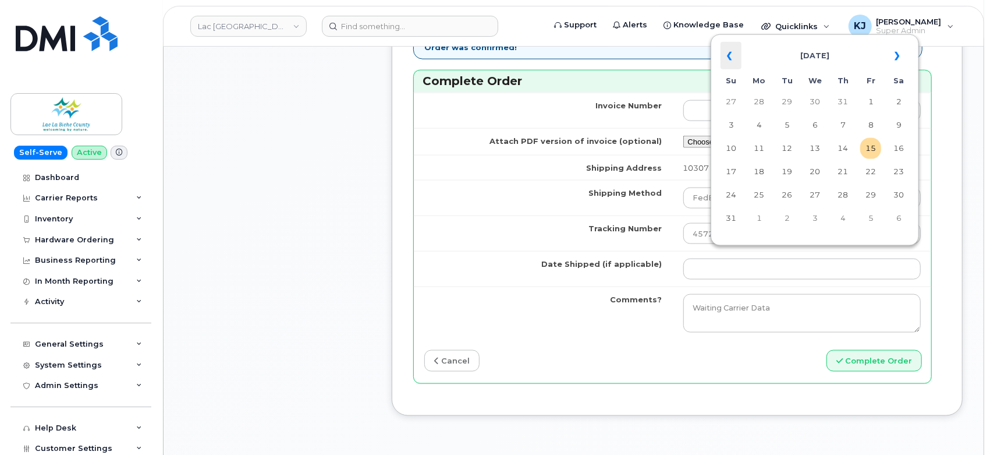
click at [727, 56] on th "«" at bounding box center [731, 56] width 21 height 28
click at [792, 171] on td "22" at bounding box center [787, 171] width 21 height 21
type input "[DATE]"
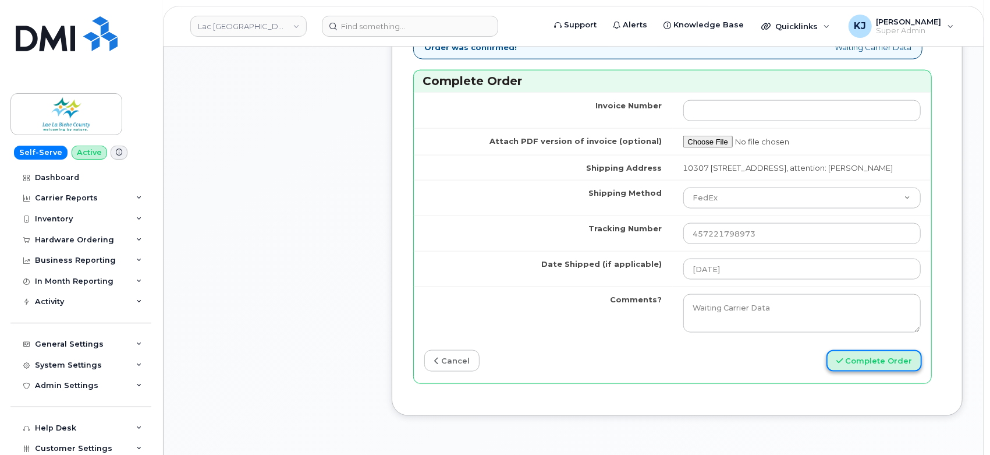
click at [872, 350] on button "Complete Order" at bounding box center [874, 361] width 95 height 22
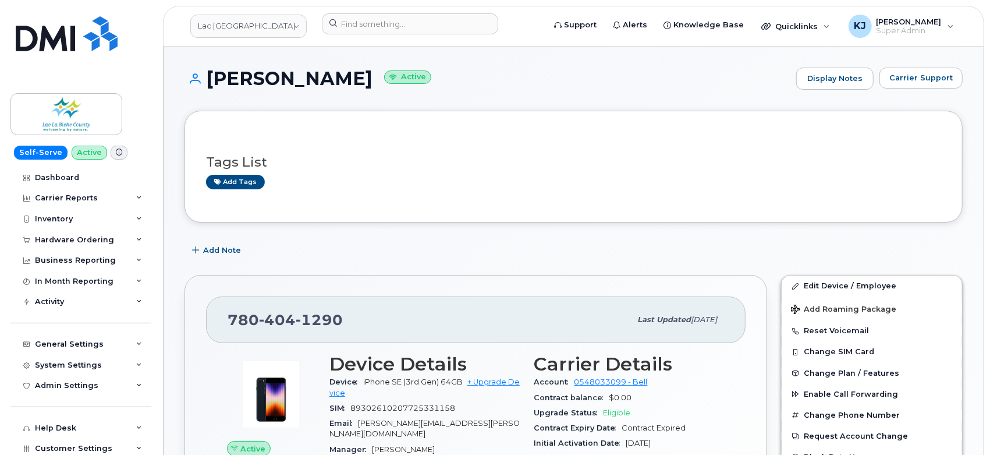
click at [394, 403] on div "SIM 89302610207725331158" at bounding box center [425, 408] width 191 height 15
click at [394, 404] on span "89302610207725331158" at bounding box center [403, 408] width 105 height 9
copy span "89302610207725331158"
